Goal: Information Seeking & Learning: Learn about a topic

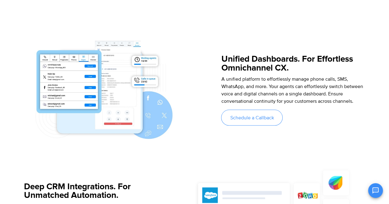
scroll to position [515, 0]
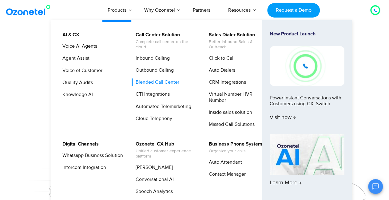
click at [160, 81] on link "Blended Call Center" at bounding box center [156, 82] width 49 height 8
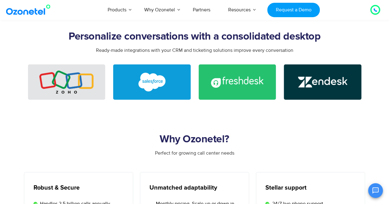
scroll to position [1106, 0]
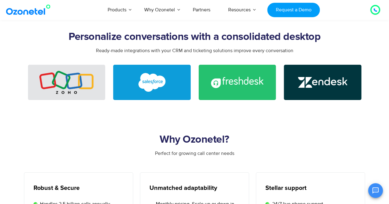
click at [59, 80] on img at bounding box center [66, 82] width 54 height 23
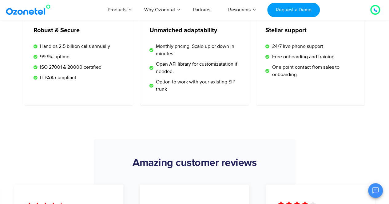
scroll to position [1269, 0]
